Goal: Task Accomplishment & Management: Use online tool/utility

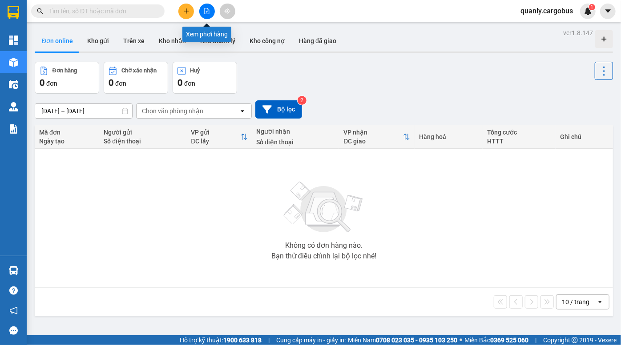
click at [206, 8] on icon "file-add" at bounding box center [206, 11] width 5 height 6
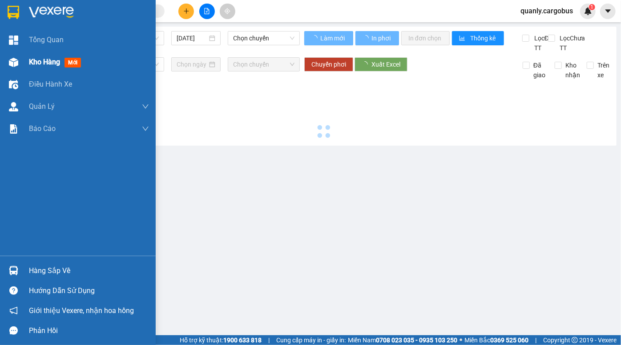
click at [13, 61] on img at bounding box center [13, 62] width 9 height 9
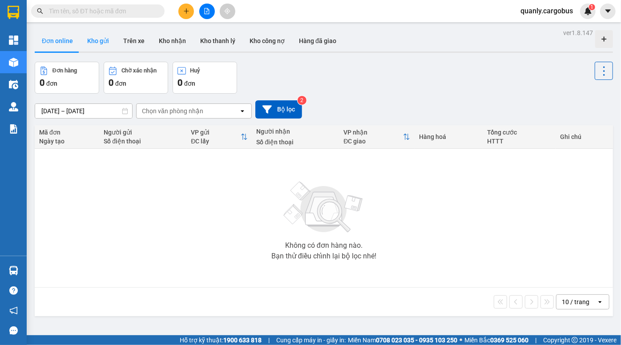
click at [100, 41] on button "Kho gửi" at bounding box center [98, 40] width 36 height 21
type input "[DATE] – [DATE]"
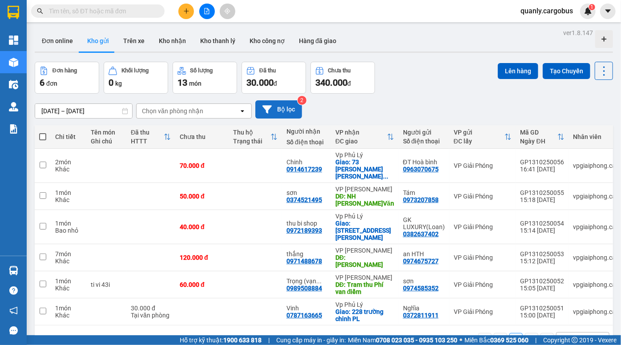
click at [285, 106] on button "Bộ lọc" at bounding box center [278, 109] width 47 height 18
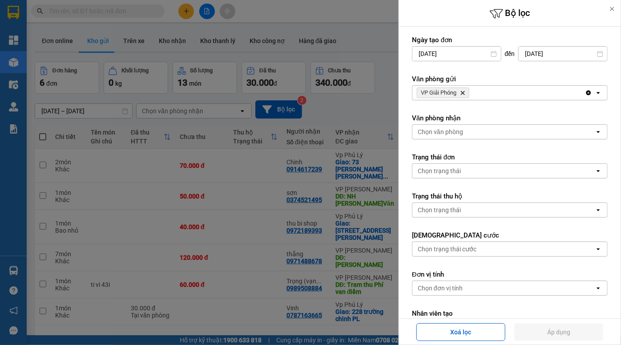
click at [465, 93] on icon "Delete" at bounding box center [462, 92] width 5 height 5
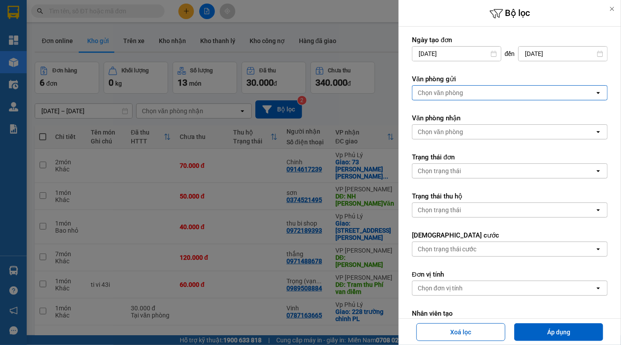
click at [465, 93] on div "Chọn văn phòng" at bounding box center [503, 93] width 182 height 14
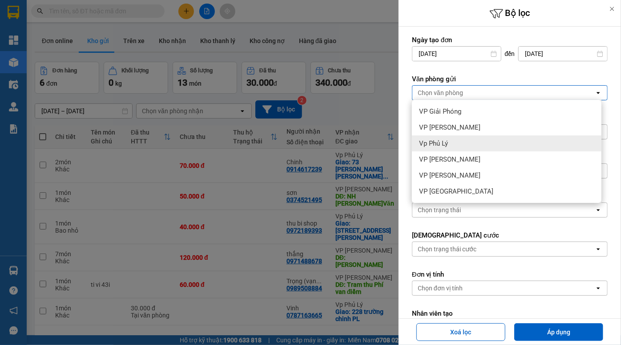
click at [448, 142] on span "Vp Phủ Lý" at bounding box center [433, 143] width 29 height 9
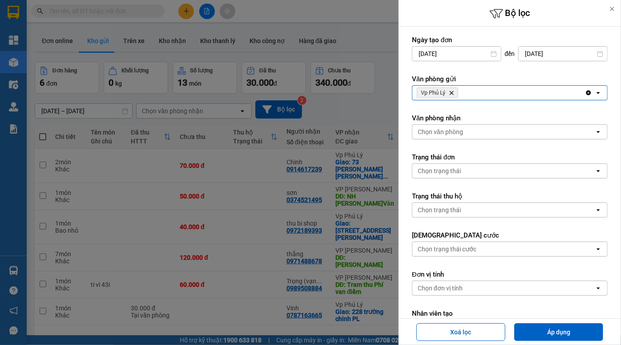
click at [465, 94] on div "Vp Phủ [PERSON_NAME]" at bounding box center [498, 93] width 172 height 14
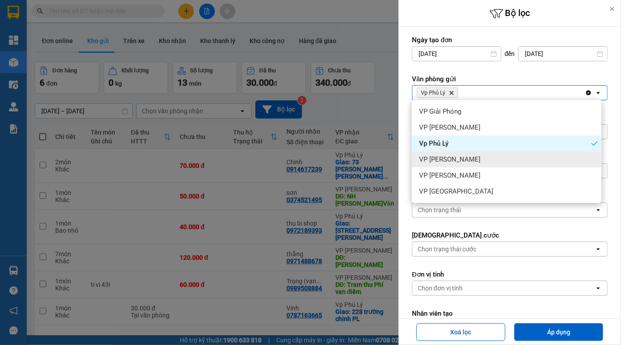
click at [460, 158] on div "VP [PERSON_NAME]" at bounding box center [506, 160] width 189 height 16
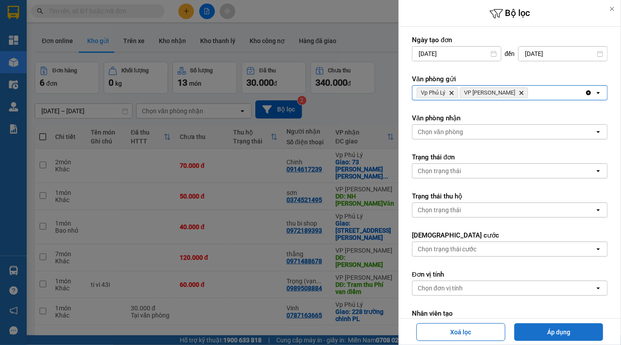
click at [556, 329] on button "Áp dụng" at bounding box center [558, 333] width 89 height 18
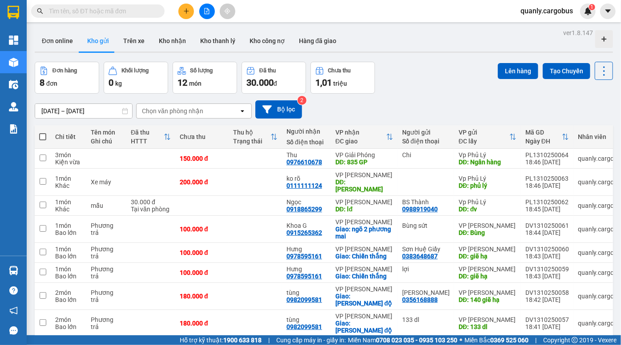
click at [44, 138] on span at bounding box center [42, 136] width 7 height 7
click at [43, 132] on input "checkbox" at bounding box center [43, 132] width 0 height 0
checkbox input "true"
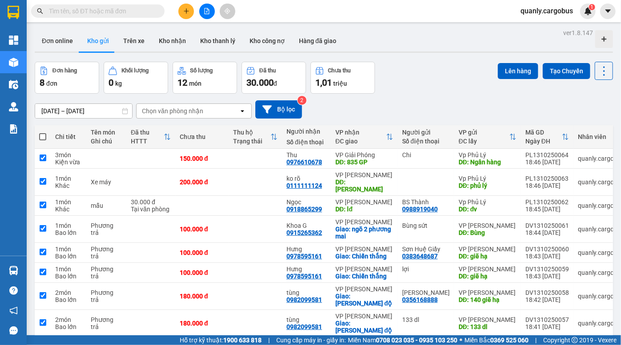
checkbox input "true"
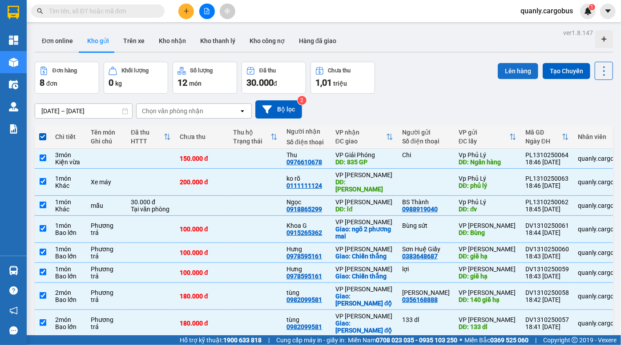
click at [510, 68] on button "Lên hàng" at bounding box center [517, 71] width 40 height 16
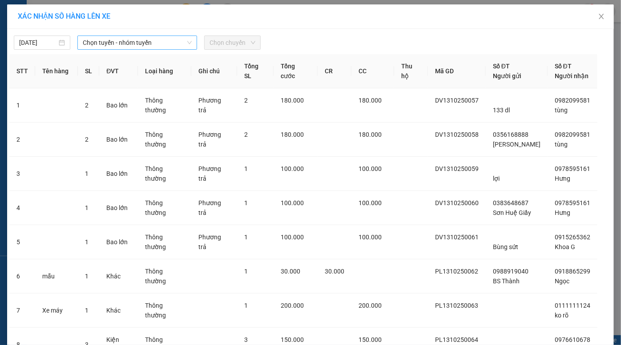
click at [102, 41] on span "Chọn tuyến - nhóm tuyến" at bounding box center [137, 42] width 109 height 13
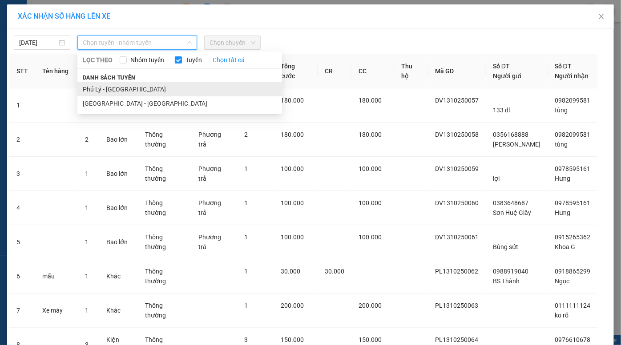
click at [109, 88] on li "Phủ Lý - [GEOGRAPHIC_DATA]" at bounding box center [179, 89] width 204 height 14
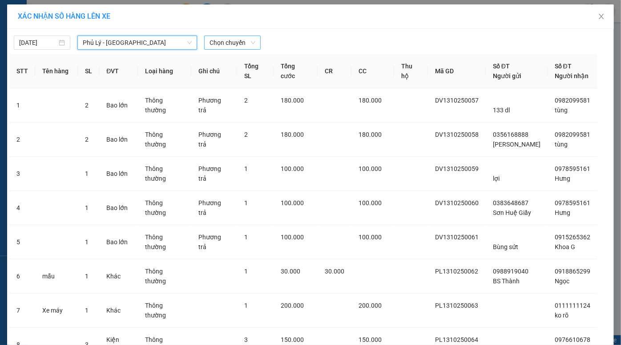
click at [225, 40] on span "Chọn chuyến" at bounding box center [232, 42] width 46 height 13
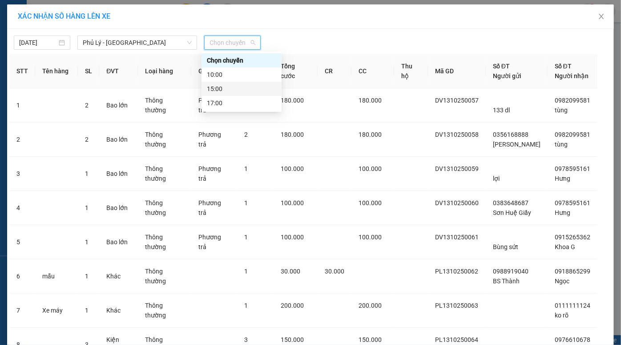
click at [232, 86] on div "15:00" at bounding box center [241, 89] width 69 height 10
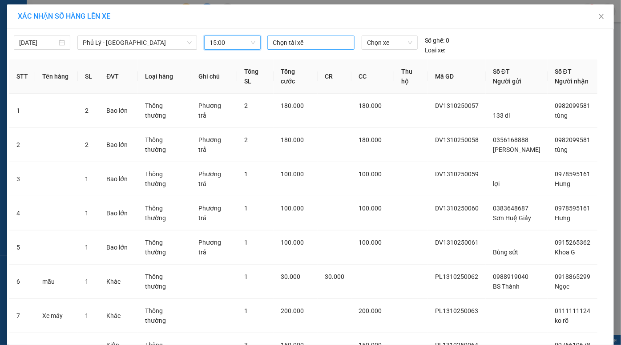
click at [305, 47] on div at bounding box center [310, 42] width 83 height 11
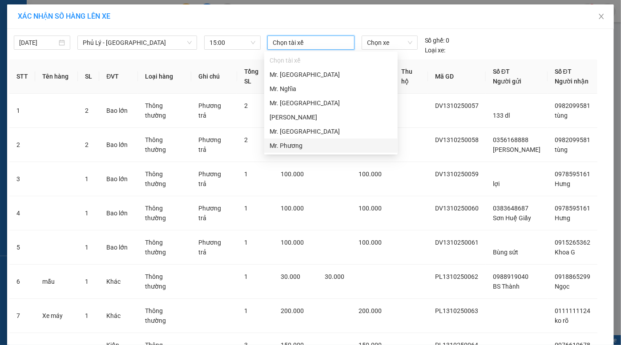
click at [299, 147] on div "Mr. Phương" at bounding box center [330, 146] width 123 height 10
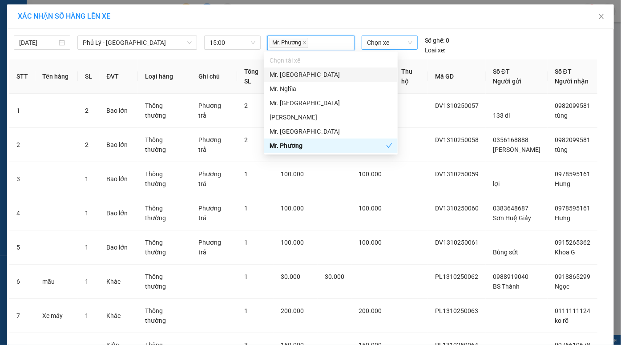
click at [376, 46] on span "Chọn xe" at bounding box center [389, 42] width 45 height 13
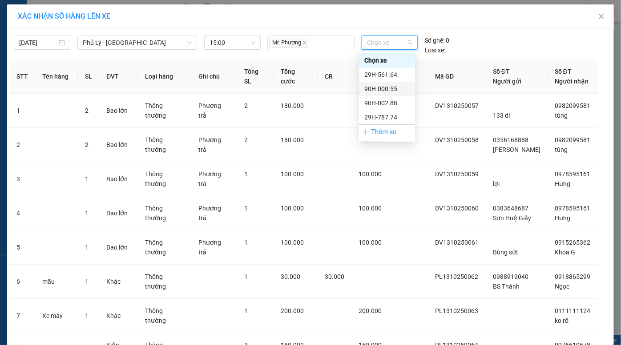
click at [391, 86] on div "90H-000.55" at bounding box center [386, 89] width 45 height 10
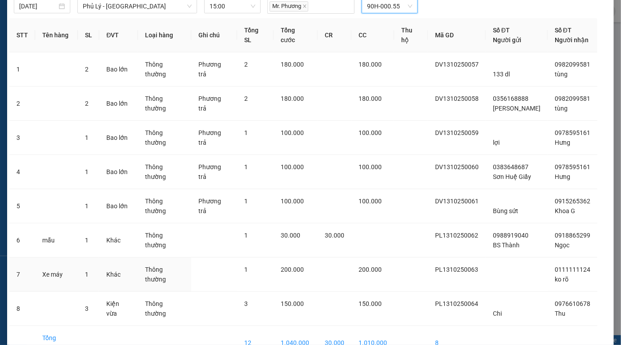
scroll to position [81, 0]
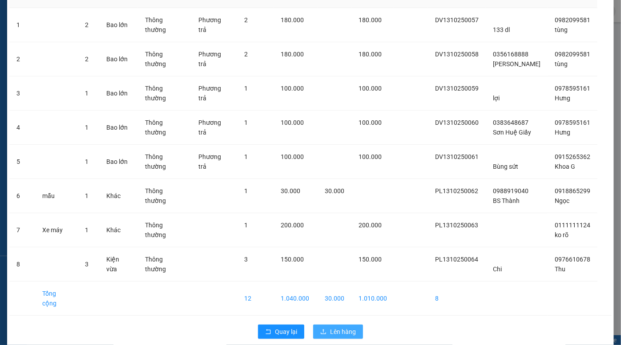
click at [346, 327] on span "Lên hàng" at bounding box center [343, 332] width 26 height 10
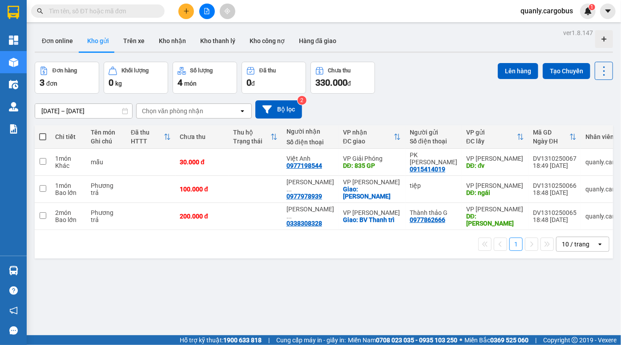
click at [42, 133] on span at bounding box center [42, 136] width 7 height 7
click at [43, 132] on input "checkbox" at bounding box center [43, 132] width 0 height 0
checkbox input "true"
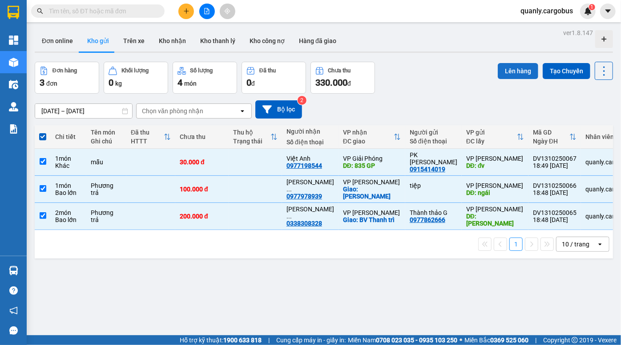
drag, startPoint x: 495, startPoint y: 66, endPoint x: 515, endPoint y: 67, distance: 20.0
click at [508, 67] on button "Lên hàng" at bounding box center [517, 71] width 40 height 16
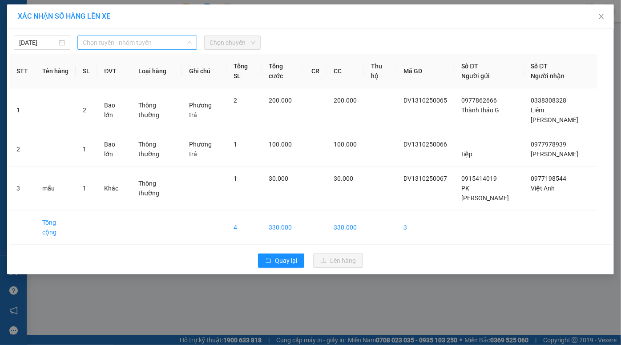
click at [120, 43] on span "Chọn tuyến - nhóm tuyến" at bounding box center [137, 42] width 109 height 13
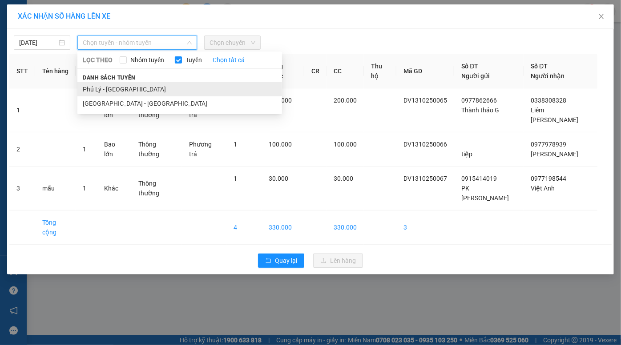
click at [116, 87] on li "Phủ Lý - [GEOGRAPHIC_DATA]" at bounding box center [179, 89] width 204 height 14
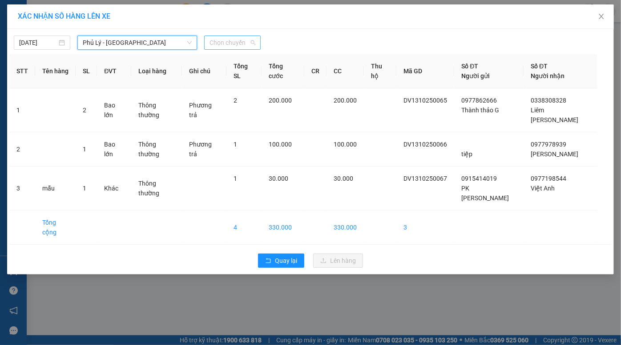
drag, startPoint x: 241, startPoint y: 39, endPoint x: 238, endPoint y: 66, distance: 26.8
click at [240, 39] on span "Chọn chuyến" at bounding box center [232, 42] width 46 height 13
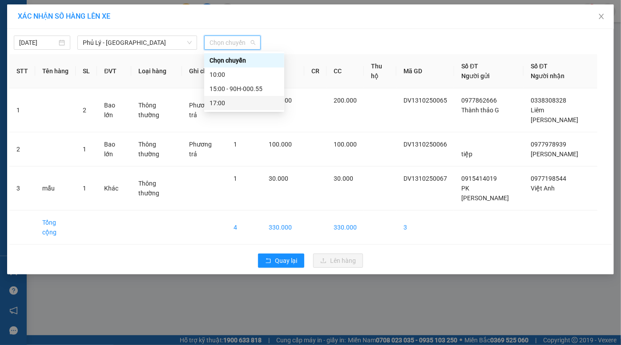
click at [240, 108] on div "17:00" at bounding box center [244, 103] width 80 height 14
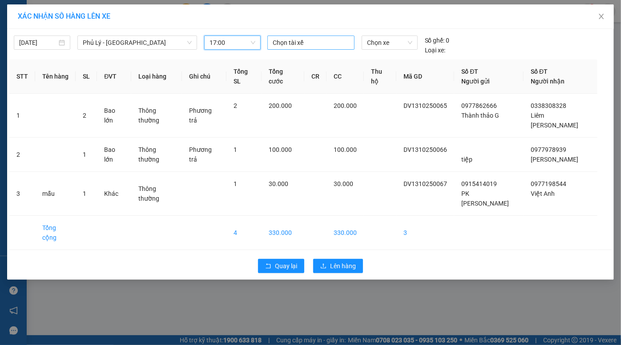
click at [313, 42] on div at bounding box center [310, 42] width 83 height 11
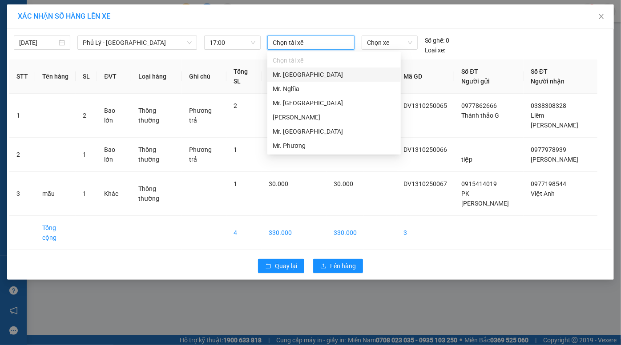
click at [308, 76] on div "Mr. [GEOGRAPHIC_DATA]" at bounding box center [333, 75] width 123 height 10
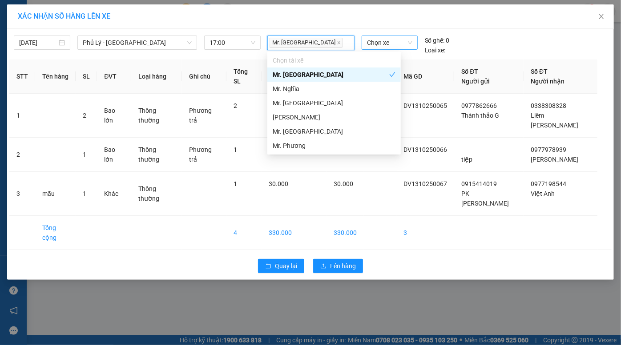
drag, startPoint x: 376, startPoint y: 35, endPoint x: 375, endPoint y: 42, distance: 7.8
click at [376, 36] on div "13/10/2025 Phủ Lý - Hà Nội LỌC THEO Nhóm tuyến Tuyến Chọn tất cả Danh sách tuyế…" at bounding box center [310, 43] width 602 height 24
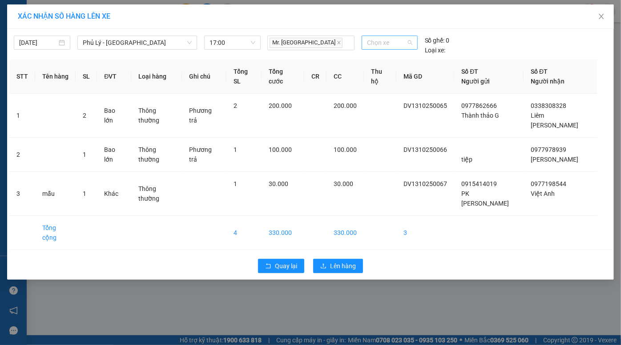
click at [375, 42] on span "Chọn xe" at bounding box center [389, 42] width 45 height 13
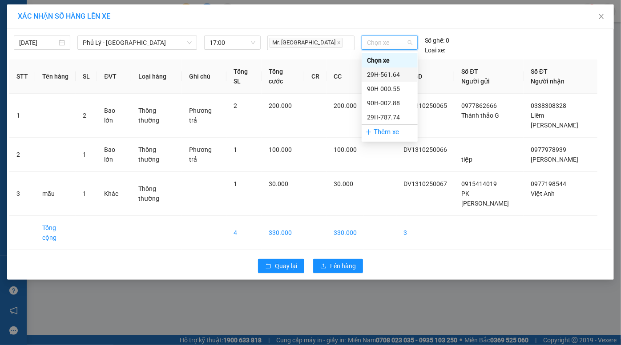
click at [395, 72] on div "29H-561.64" at bounding box center [389, 75] width 45 height 10
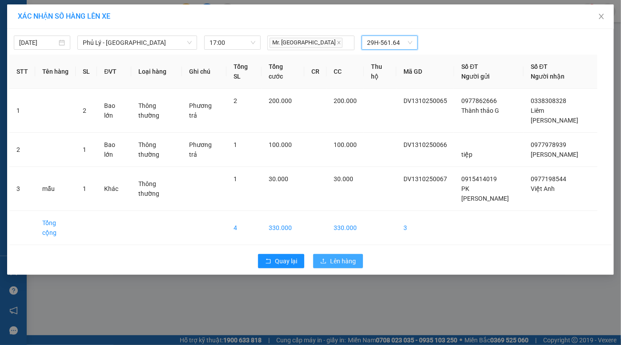
click at [345, 256] on span "Lên hàng" at bounding box center [343, 261] width 26 height 10
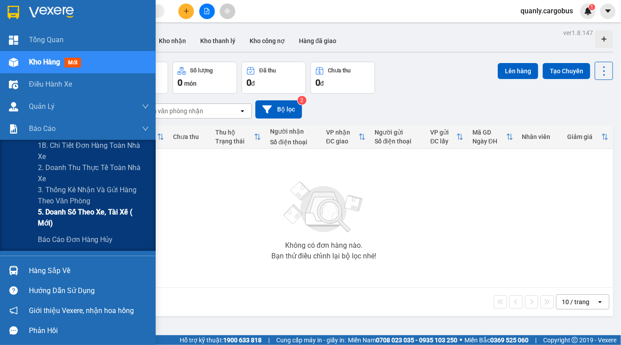
click at [86, 217] on span "5. Doanh số theo xe, tài xế ( mới)" at bounding box center [93, 218] width 111 height 22
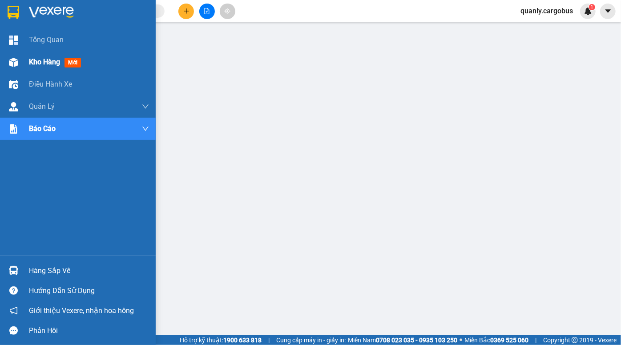
click at [27, 62] on div "Kho hàng mới" at bounding box center [78, 62] width 156 height 22
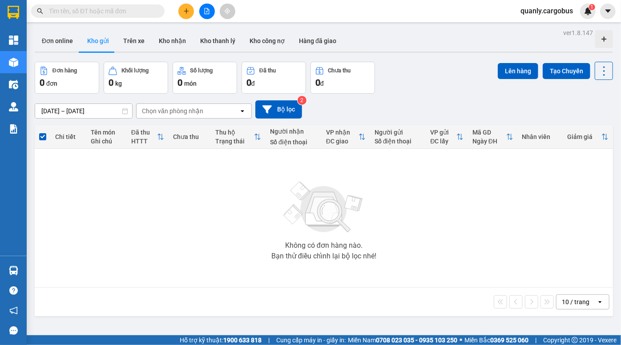
click at [416, 44] on div "Đơn online Kho gửi Trên xe Kho nhận Kho thanh lý Kho công nợ Hàng đã giao" at bounding box center [324, 42] width 578 height 24
click at [282, 114] on button "Bộ lọc" at bounding box center [278, 109] width 47 height 18
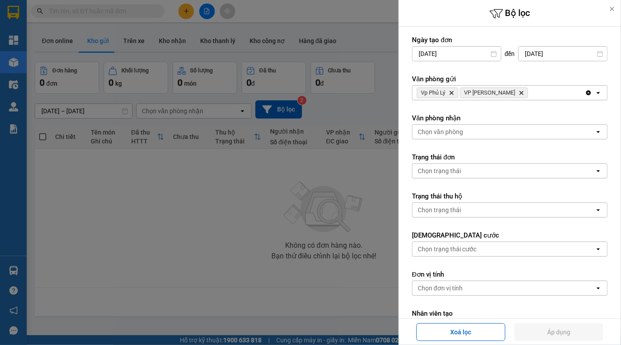
click at [518, 93] on icon "Delete" at bounding box center [520, 92] width 5 height 5
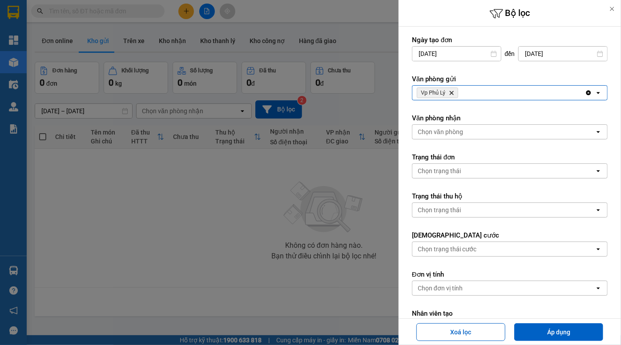
click at [450, 91] on icon "Delete" at bounding box center [450, 92] width 5 height 5
click at [451, 92] on div "Chọn văn phòng" at bounding box center [439, 92] width 45 height 9
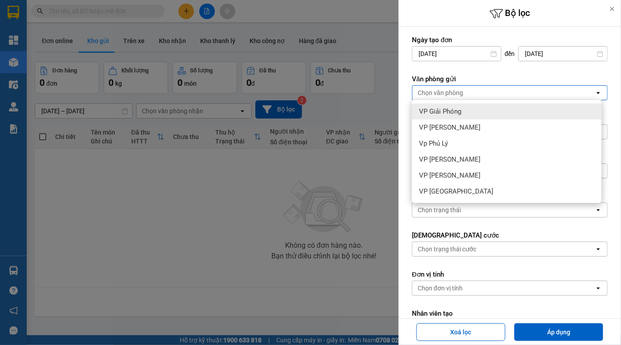
click at [455, 112] on span "VP Giải Phóng" at bounding box center [440, 111] width 42 height 9
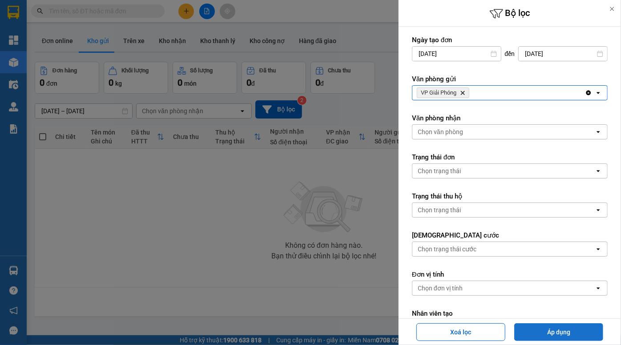
click at [561, 334] on button "Áp dụng" at bounding box center [558, 333] width 89 height 18
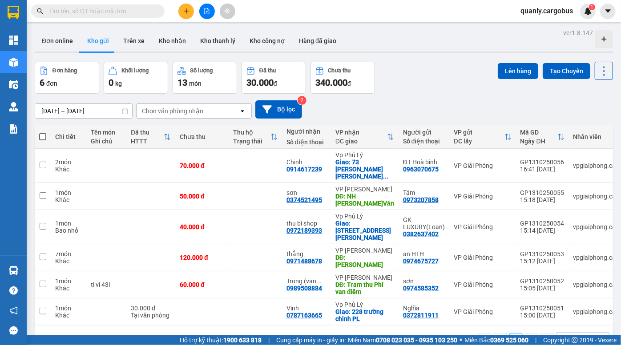
click at [407, 62] on div "Đơn hàng 6 đơn Khối lượng 0 kg Số lượng 13 món Đã thu 30.000 đ Chưa thu 340.000…" at bounding box center [324, 78] width 578 height 32
